Goal: Navigation & Orientation: Find specific page/section

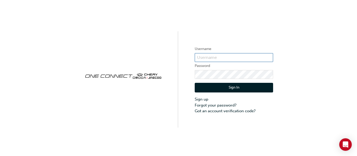
click at [207, 56] on input "text" at bounding box center [234, 57] width 78 height 9
type input "cma079"
click at [228, 87] on button "Sign In" at bounding box center [234, 88] width 78 height 10
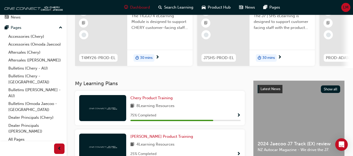
scroll to position [61, 0]
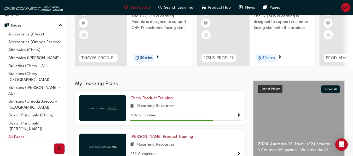
click at [21, 139] on link "All Pages" at bounding box center [35, 137] width 58 height 8
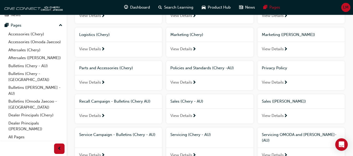
scroll to position [287, 0]
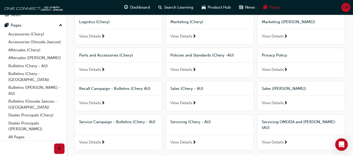
click at [189, 86] on span "Sales (Chery - AU)" at bounding box center [186, 88] width 33 height 5
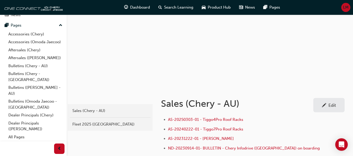
scroll to position [52, 0]
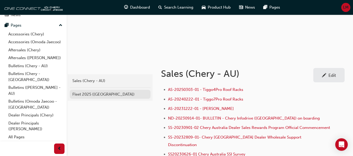
click at [81, 93] on div "Fleet 2025 ([GEOGRAPHIC_DATA])" at bounding box center [109, 95] width 75 height 6
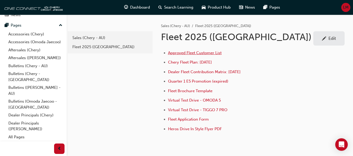
click at [202, 53] on span "Approved Fleet Customer List" at bounding box center [195, 53] width 54 height 5
